Goal: Information Seeking & Learning: Learn about a topic

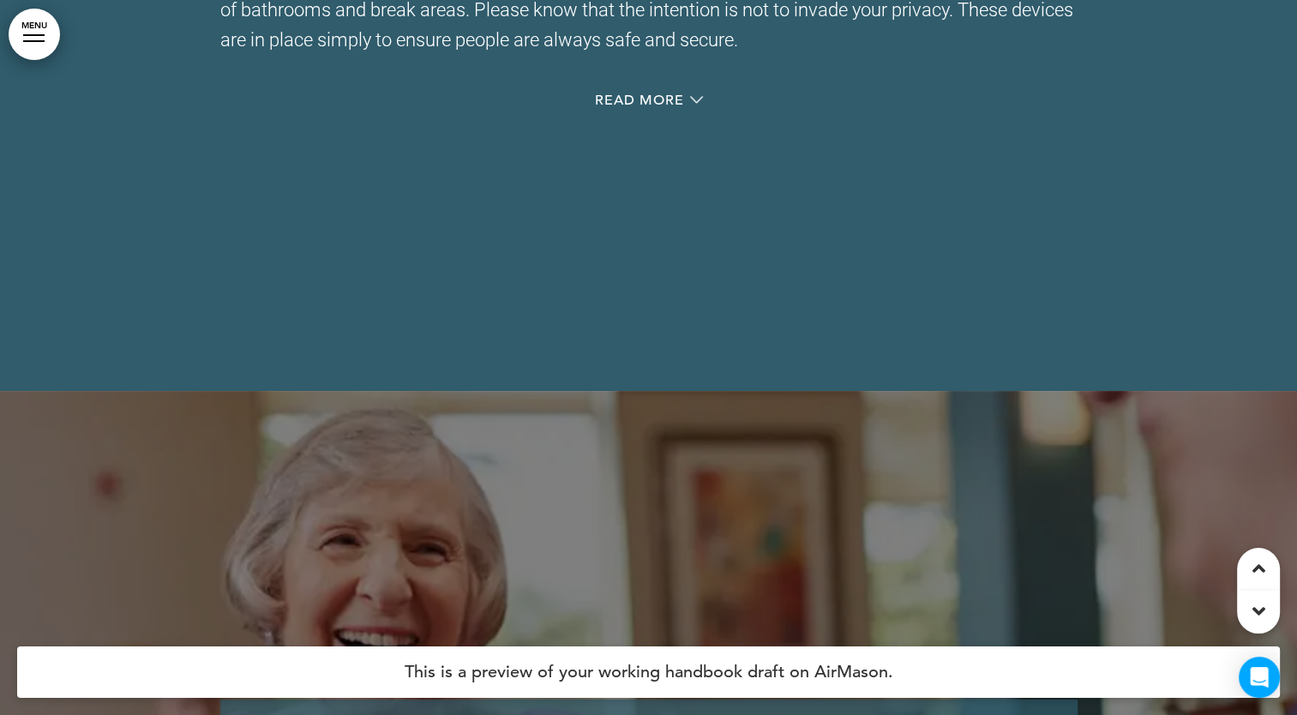
scroll to position [43808, 0]
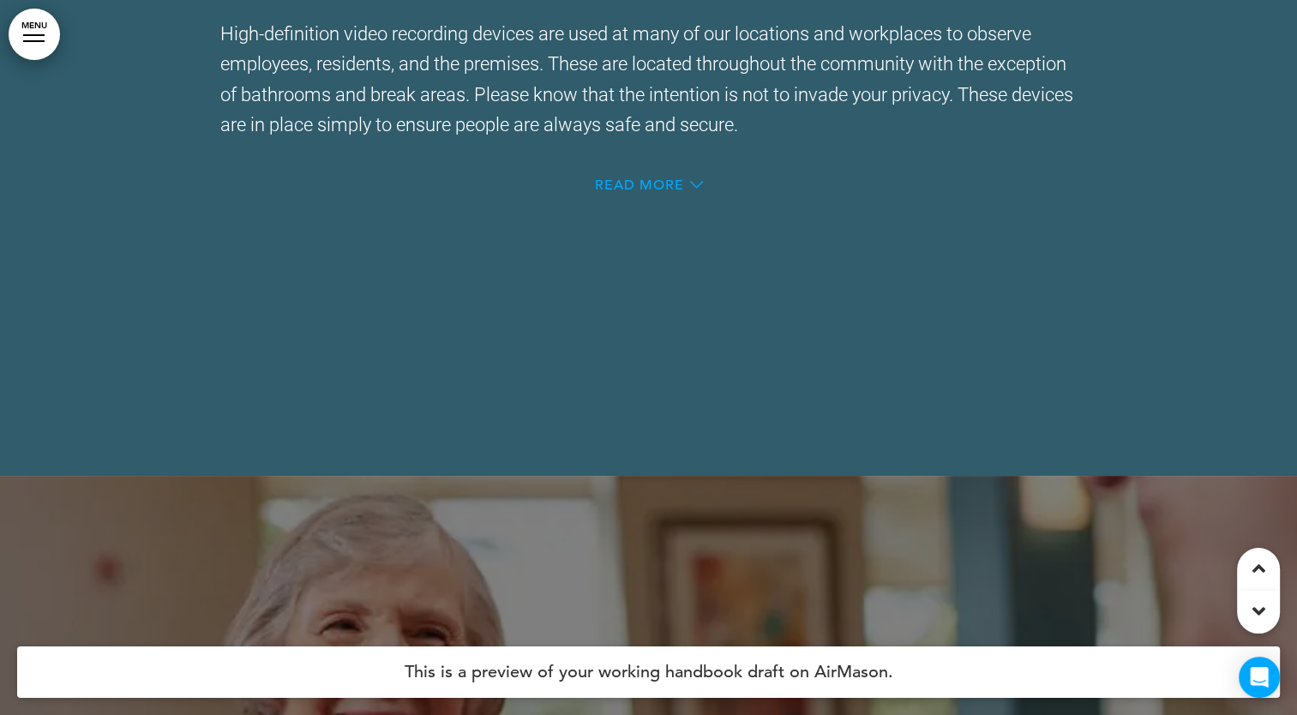
click at [612, 192] on span "Read More" at bounding box center [639, 185] width 89 height 14
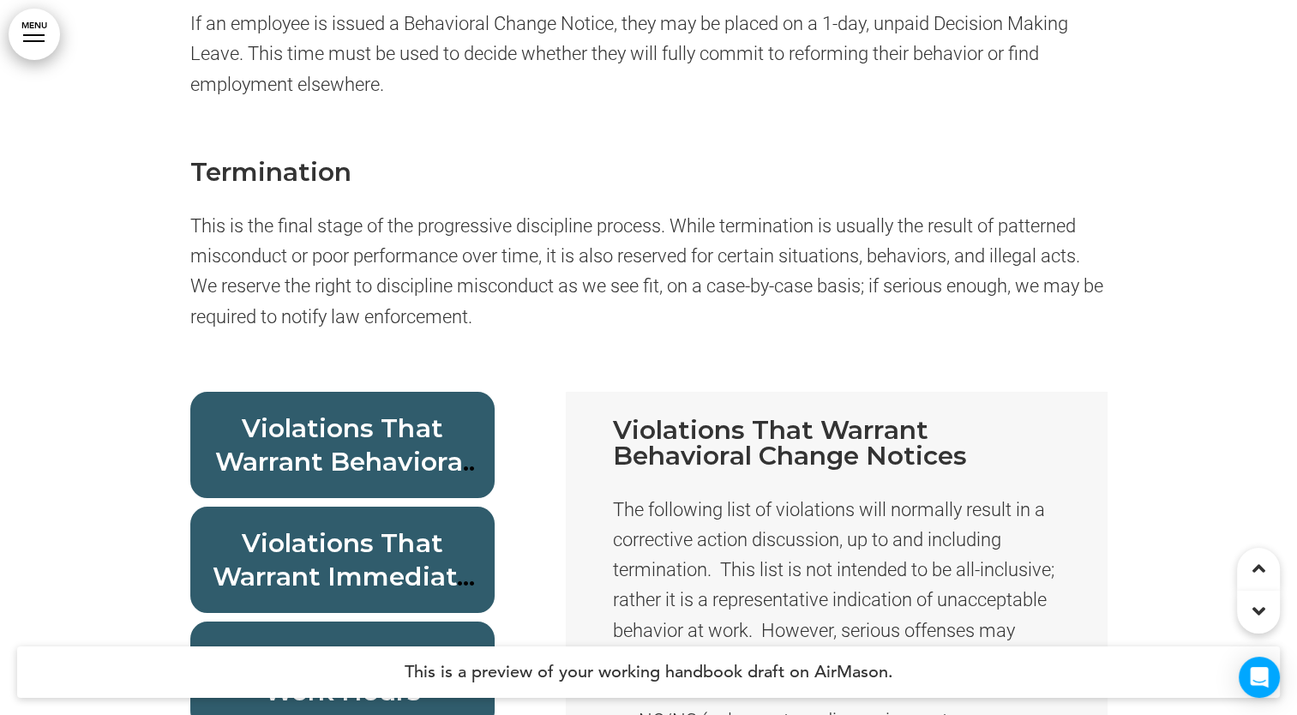
scroll to position [56675, 0]
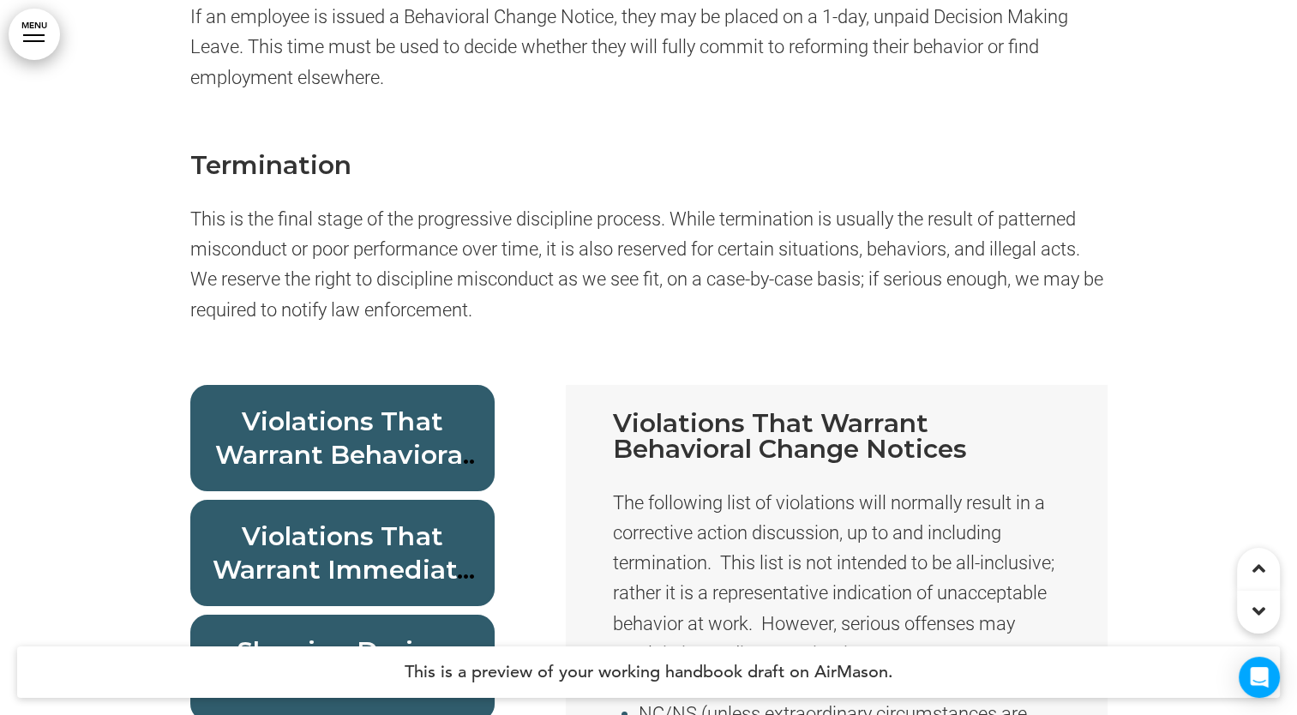
click at [370, 466] on span "Violations That Warrant Behavioral Change Notices" at bounding box center [347, 455] width 265 height 99
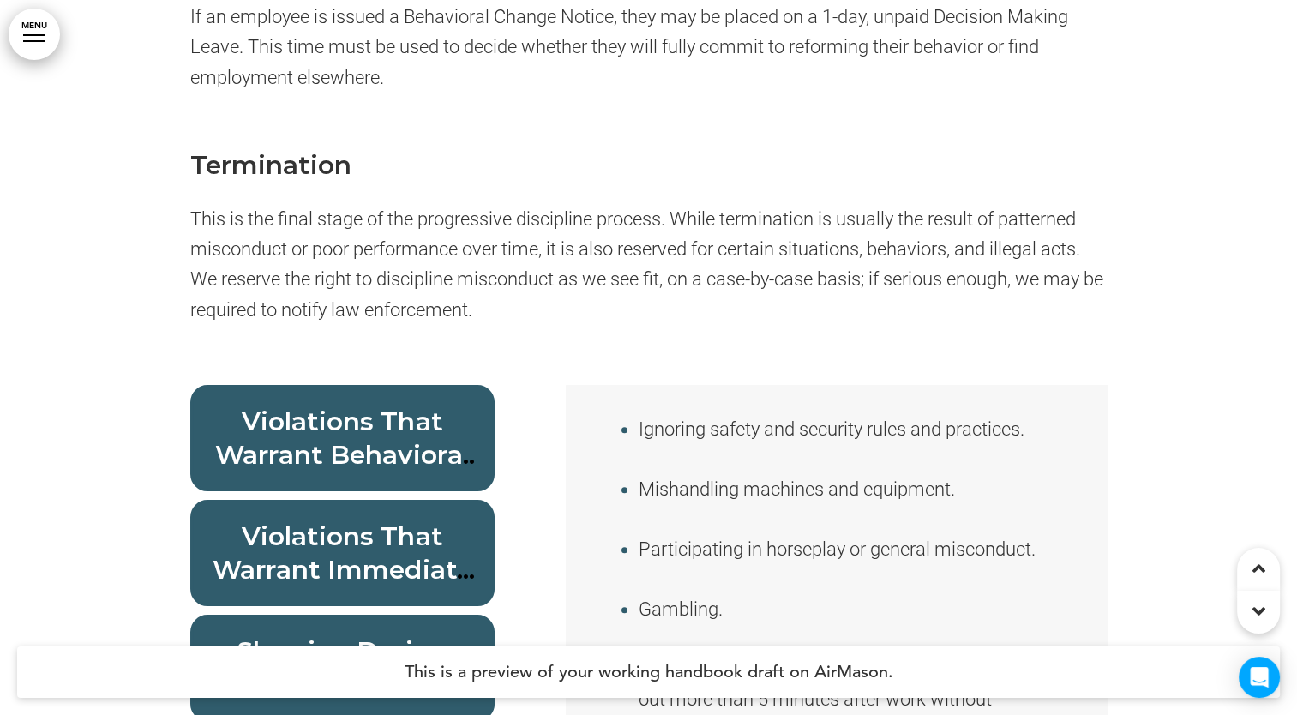
scroll to position [1458, 0]
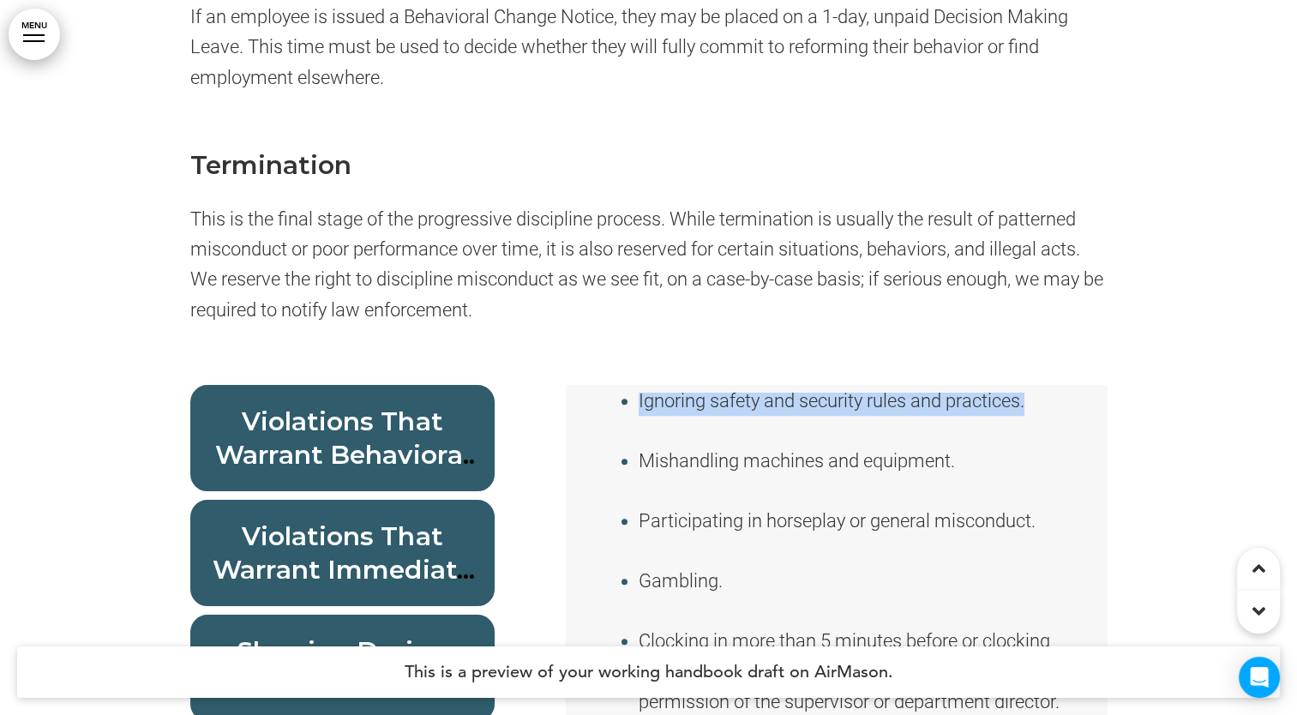
drag, startPoint x: 640, startPoint y: 493, endPoint x: 1032, endPoint y: 499, distance: 391.9
click at [1032, 416] on li "Ignoring safety and security rules and practices." at bounding box center [849, 401] width 421 height 30
drag, startPoint x: 1032, startPoint y: 499, endPoint x: 914, endPoint y: 496, distance: 118.4
copy li "Ignoring safety and security rules and practices."
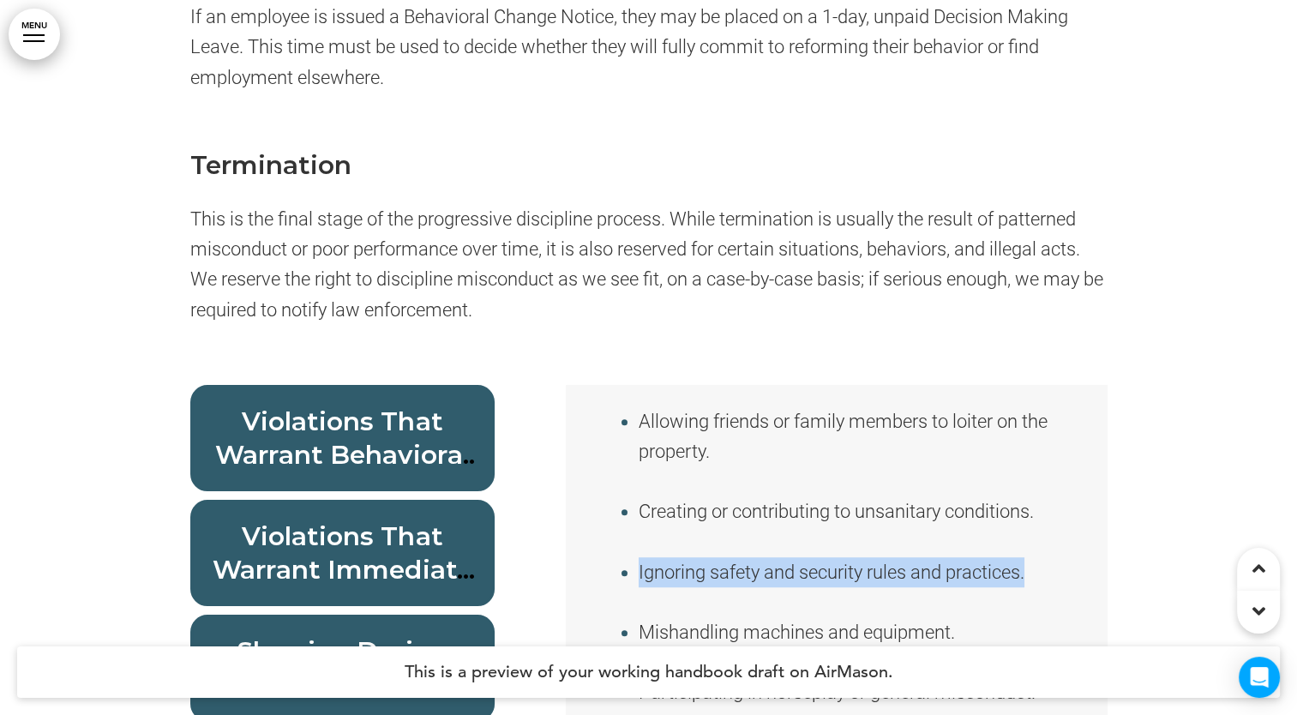
scroll to position [1372, 0]
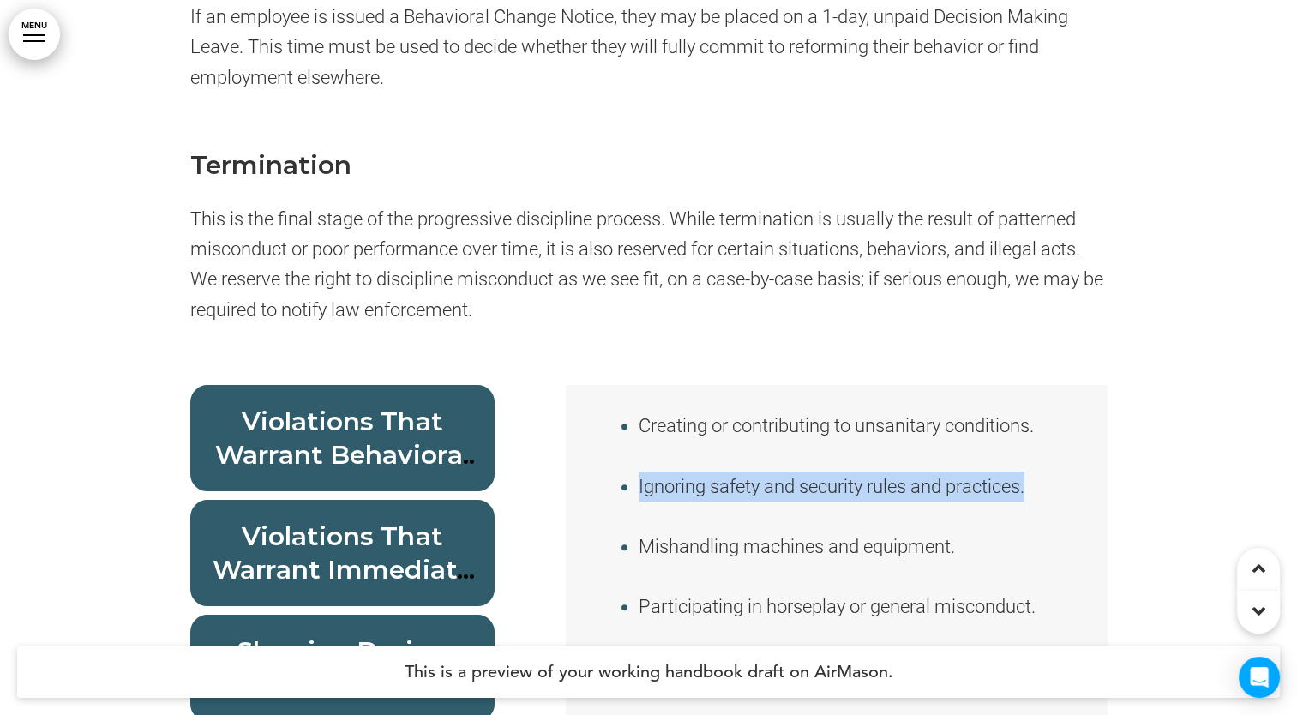
copy li "Ignoring safety and security rules and practices."
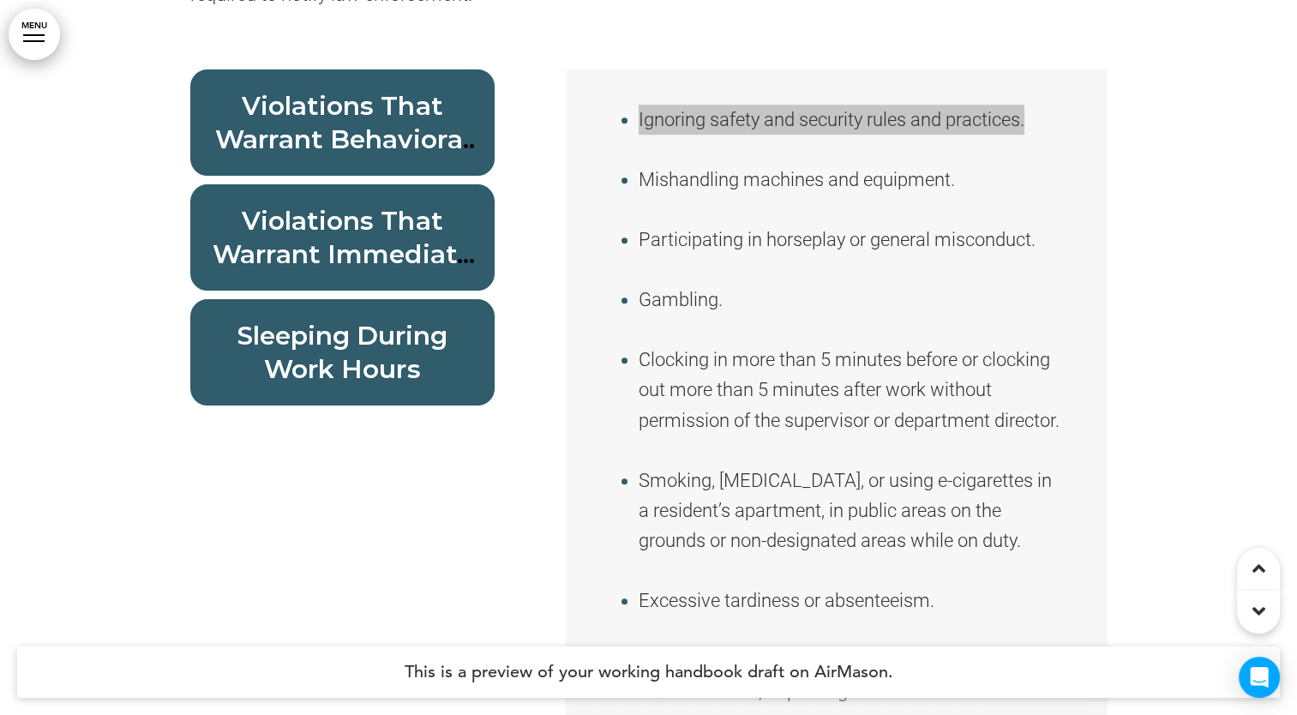
scroll to position [56932, 0]
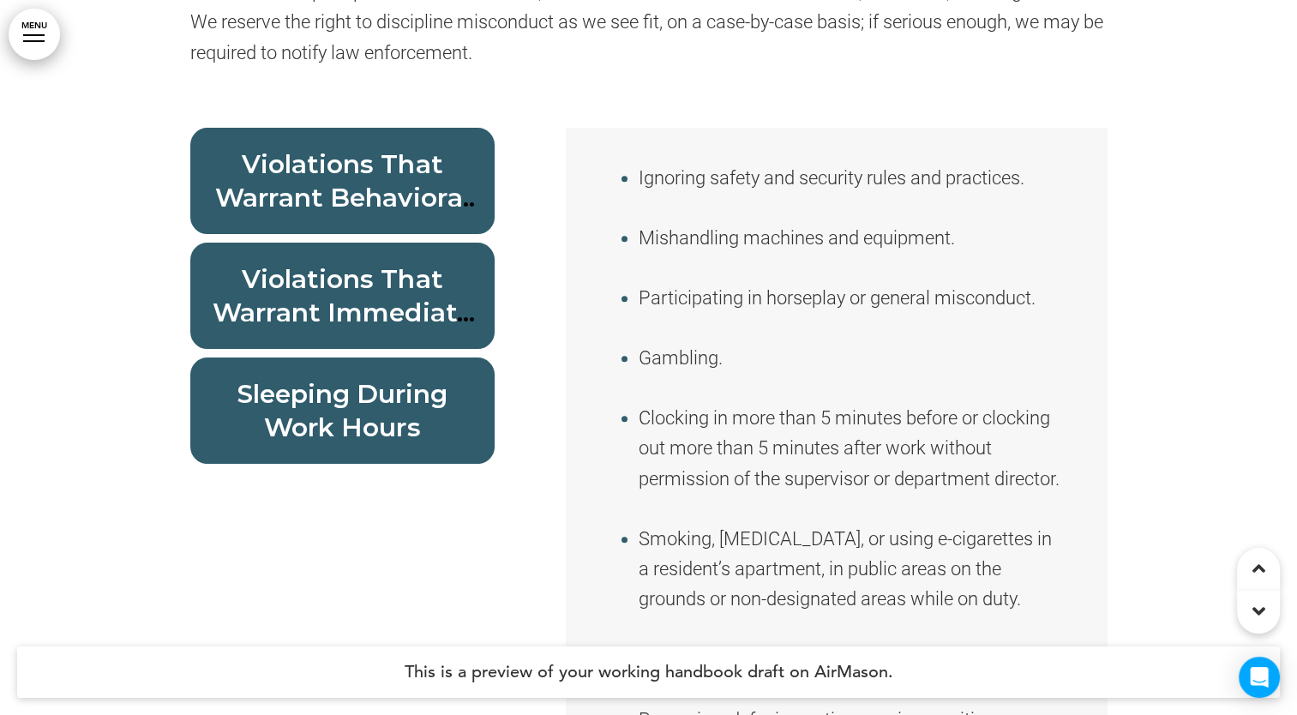
click at [336, 333] on span "Violations That Warrant Immediate Termination/Unpaid Administrative Leave" at bounding box center [344, 345] width 262 height 165
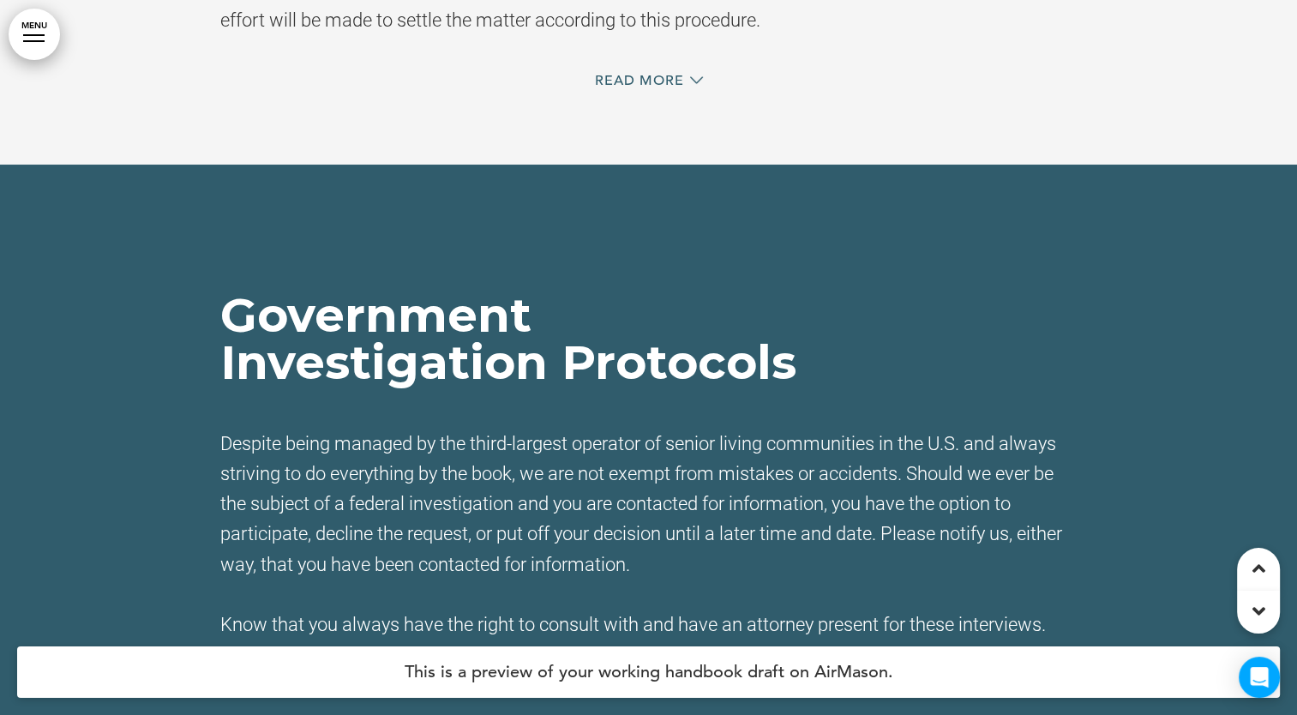
scroll to position [58475, 0]
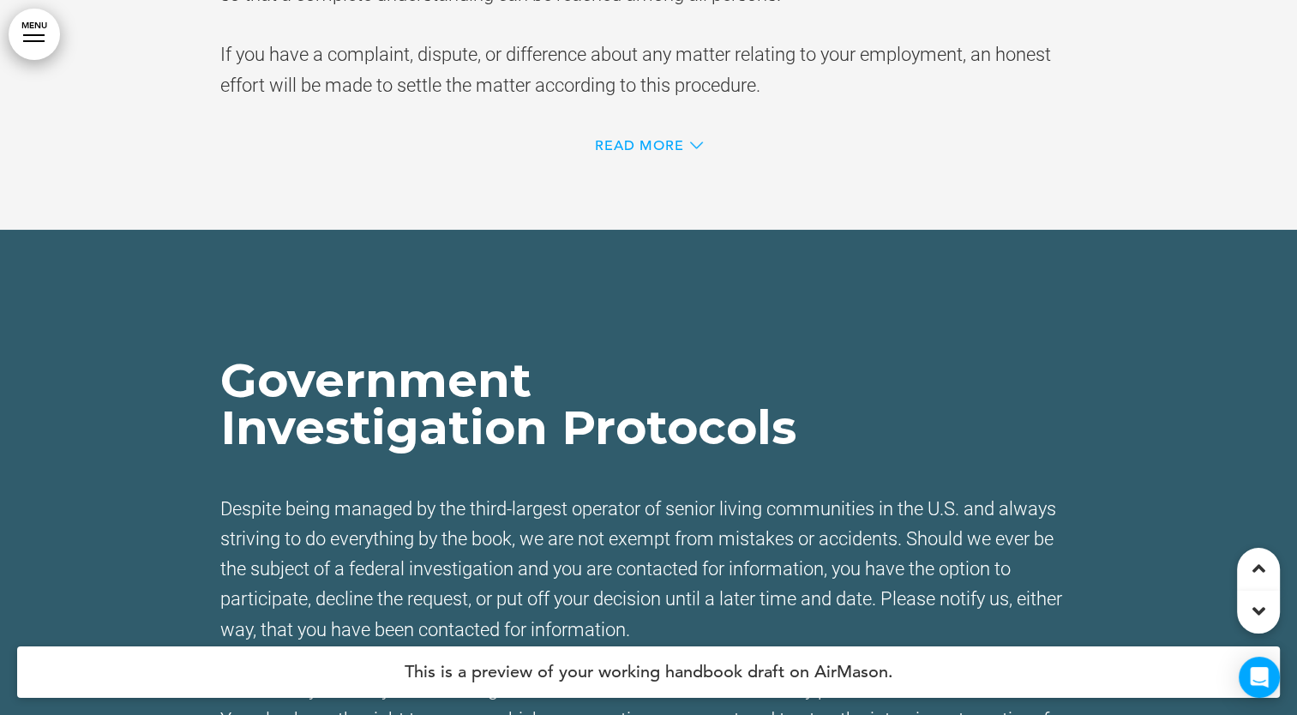
click at [648, 153] on span "Read More" at bounding box center [639, 146] width 89 height 14
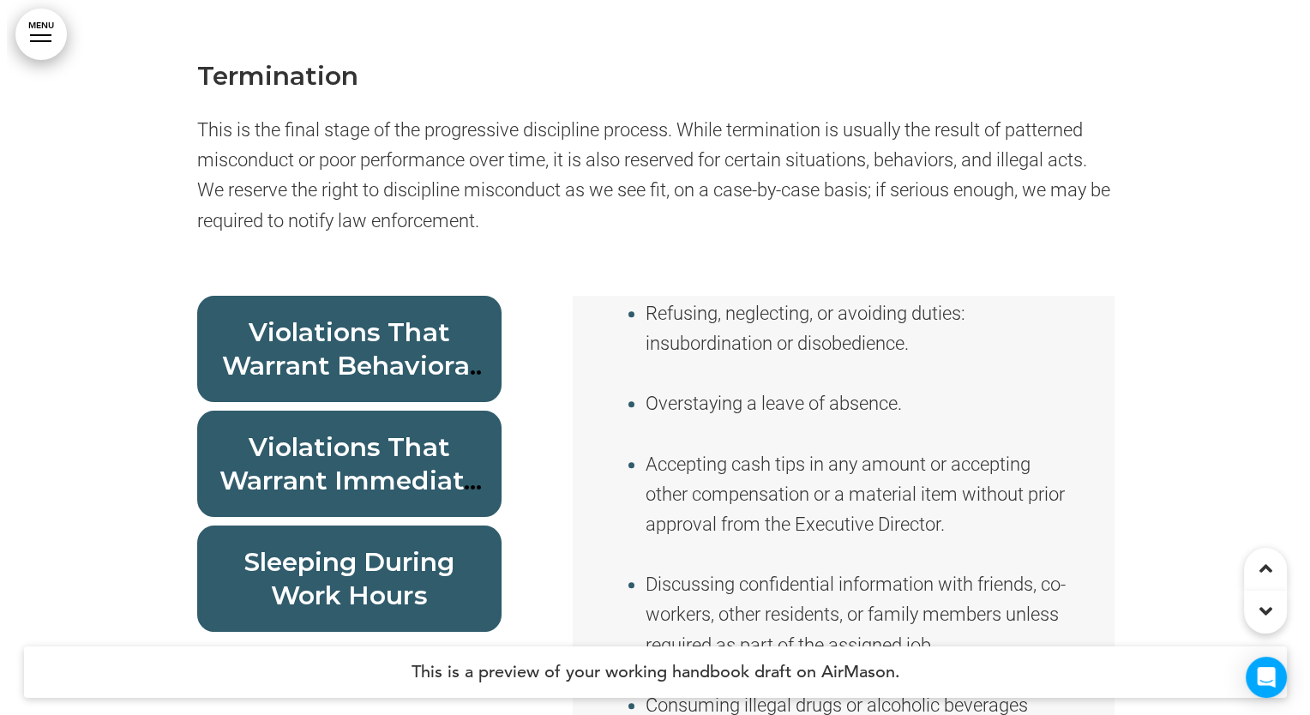
scroll to position [56761, 0]
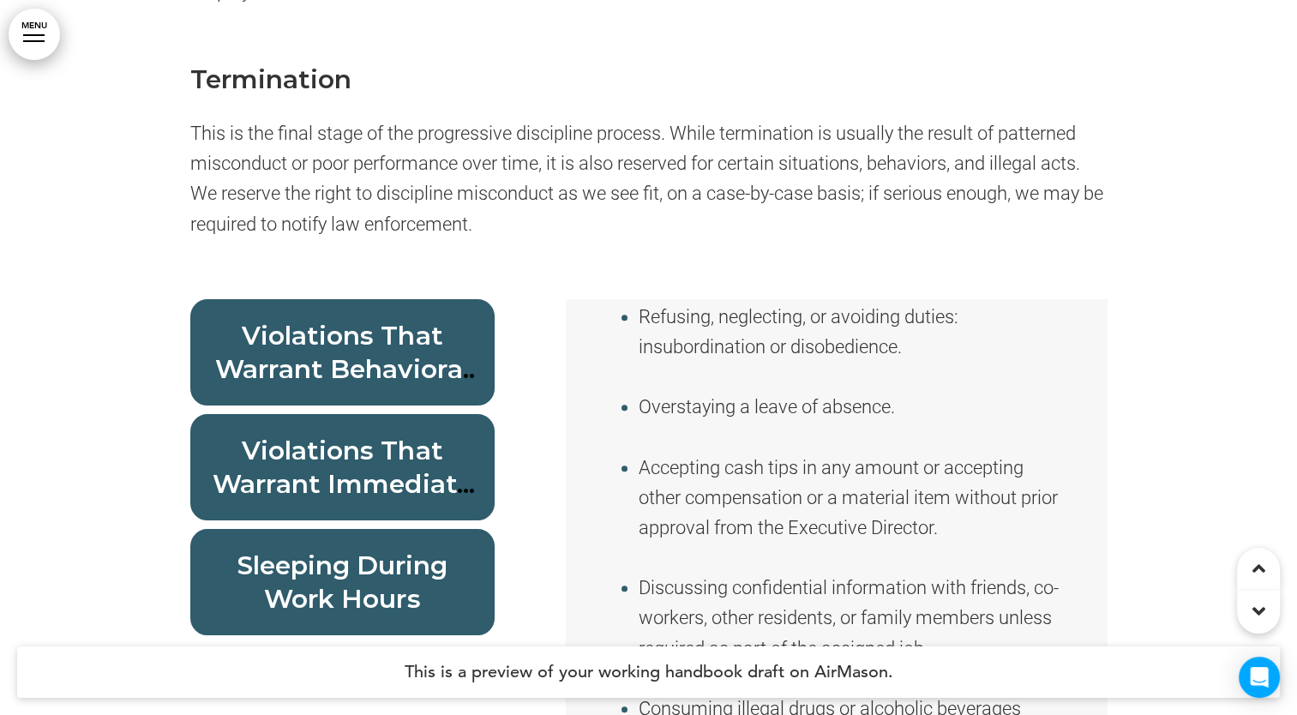
click at [49, 33] on link "MENU" at bounding box center [34, 34] width 51 height 51
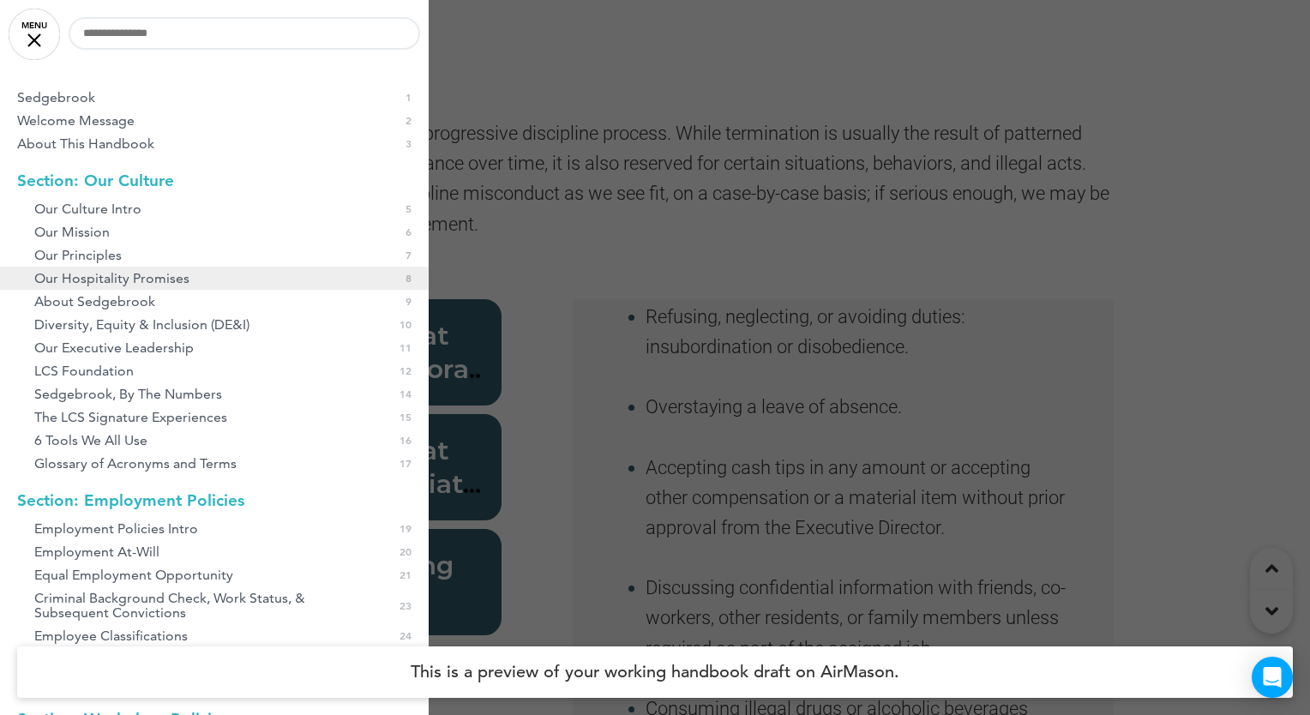
click at [111, 271] on span "Our Hospitality Promises" at bounding box center [111, 278] width 155 height 15
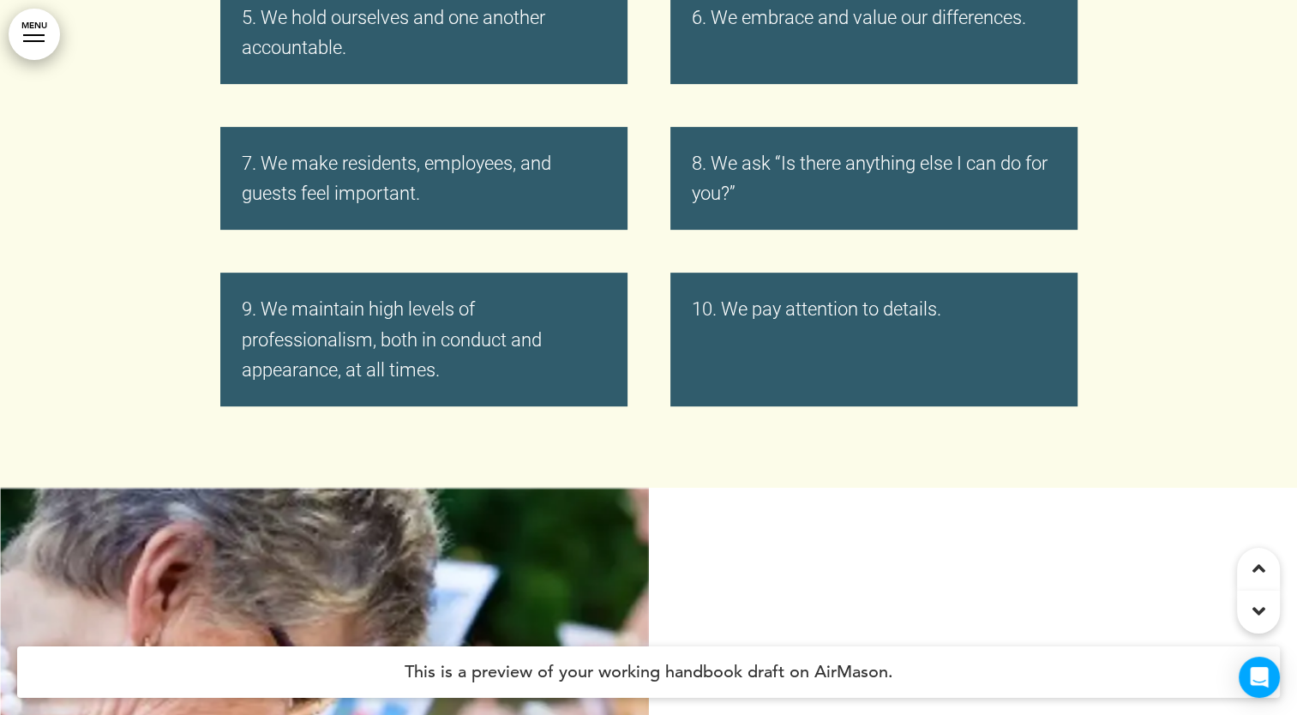
scroll to position [7091, 0]
